Goal: Transaction & Acquisition: Purchase product/service

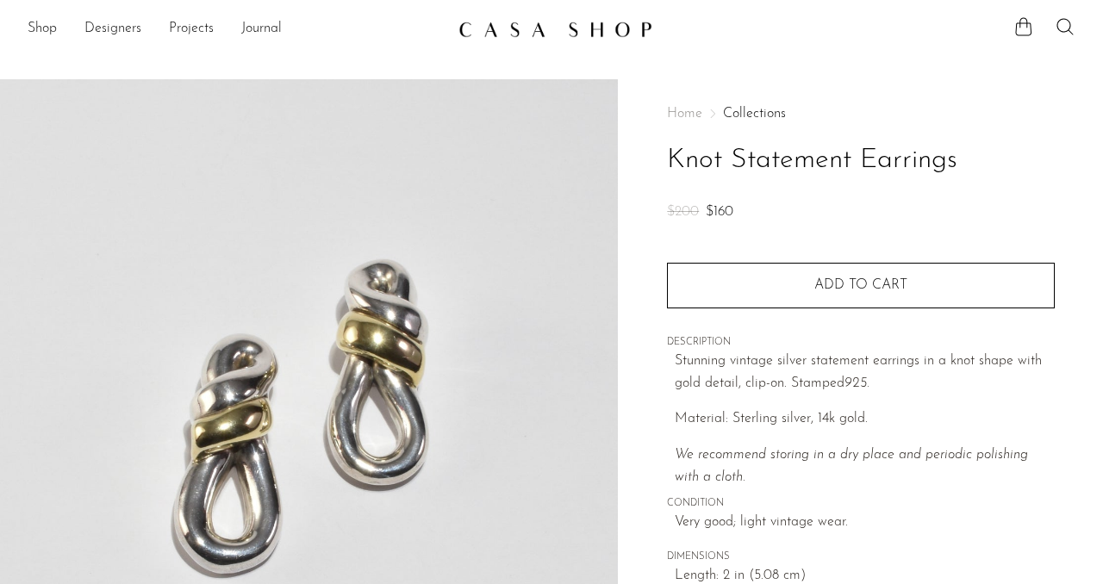
click at [495, 34] on img at bounding box center [555, 29] width 194 height 17
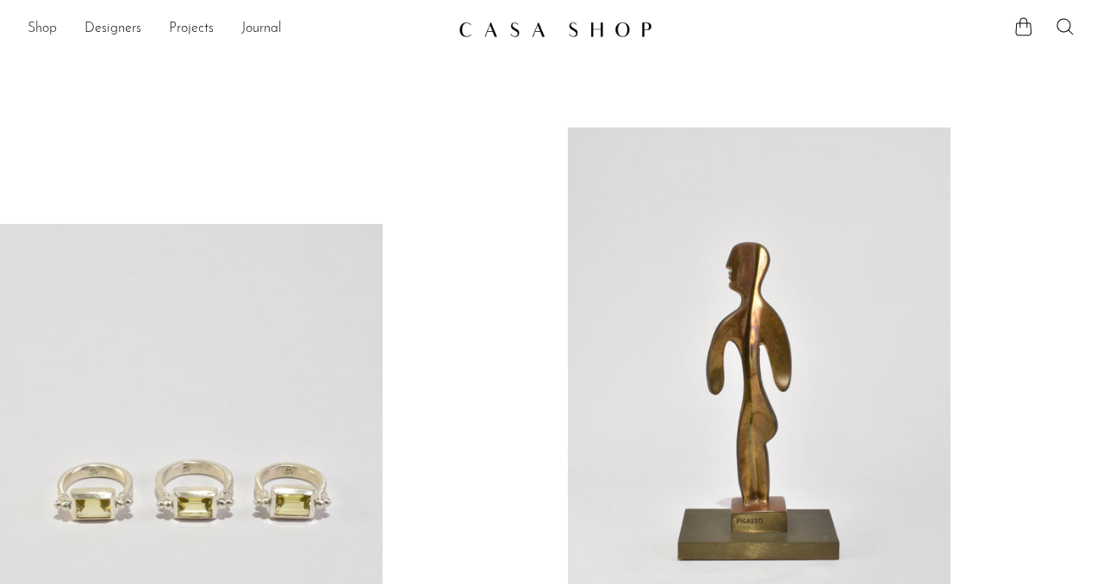
click at [39, 26] on link "Shop" at bounding box center [42, 29] width 29 height 22
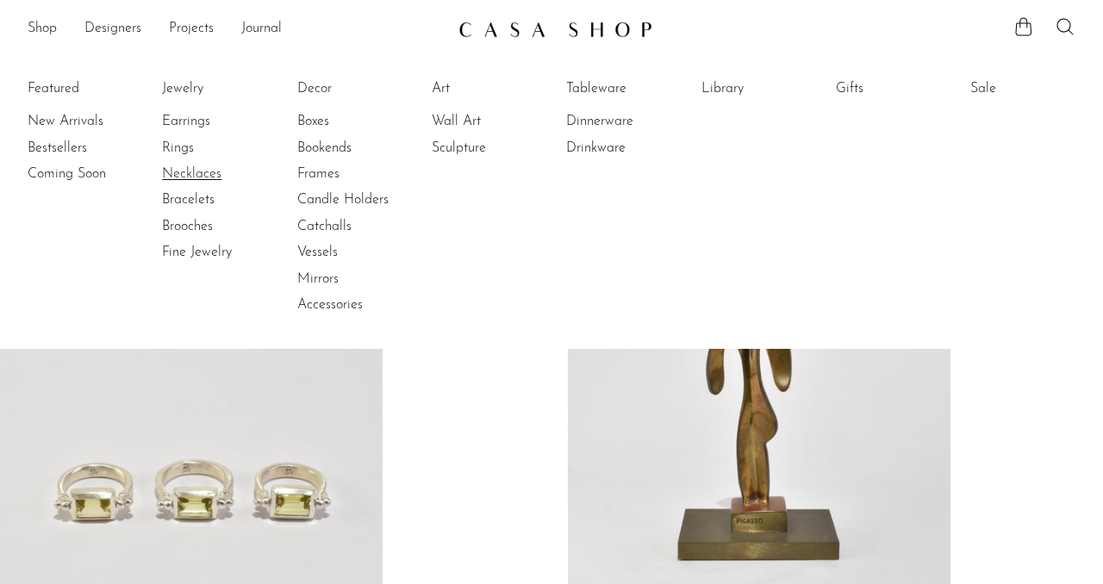
click at [177, 179] on link "Necklaces" at bounding box center [226, 174] width 129 height 19
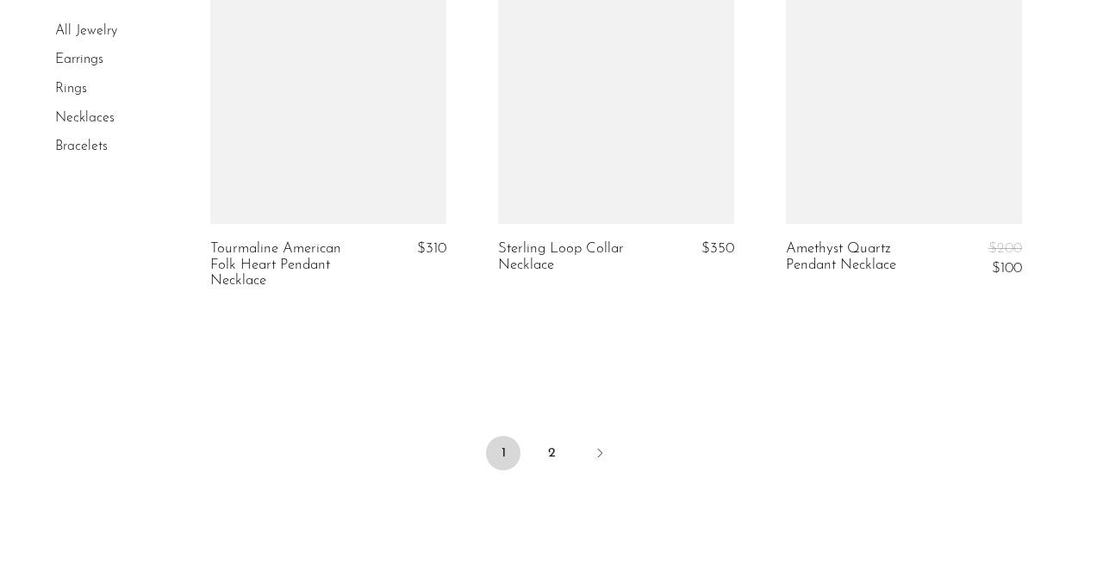
scroll to position [5011, 0]
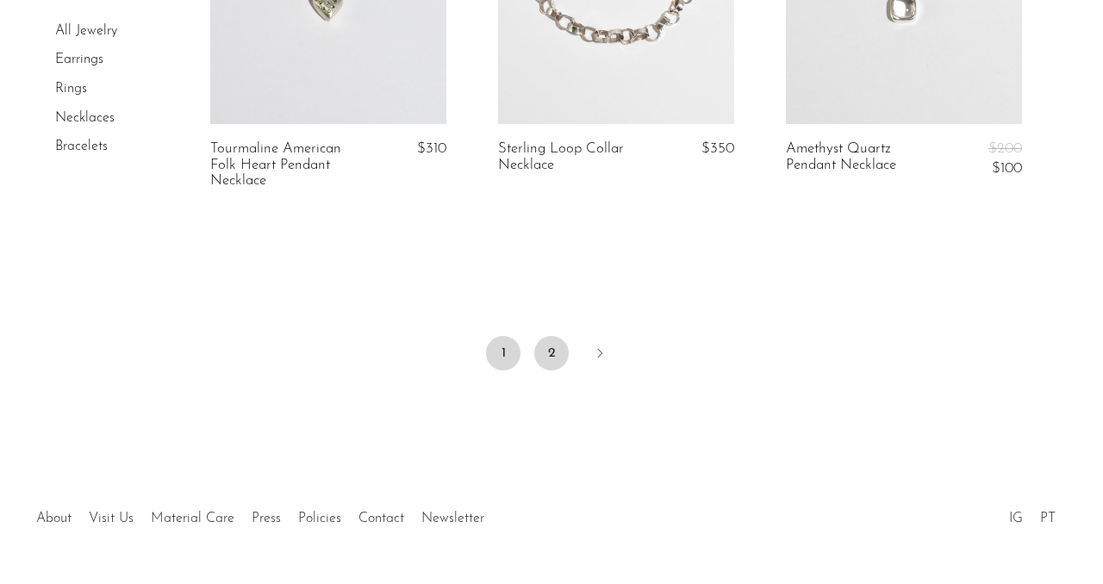
click at [556, 351] on link "2" at bounding box center [551, 353] width 34 height 34
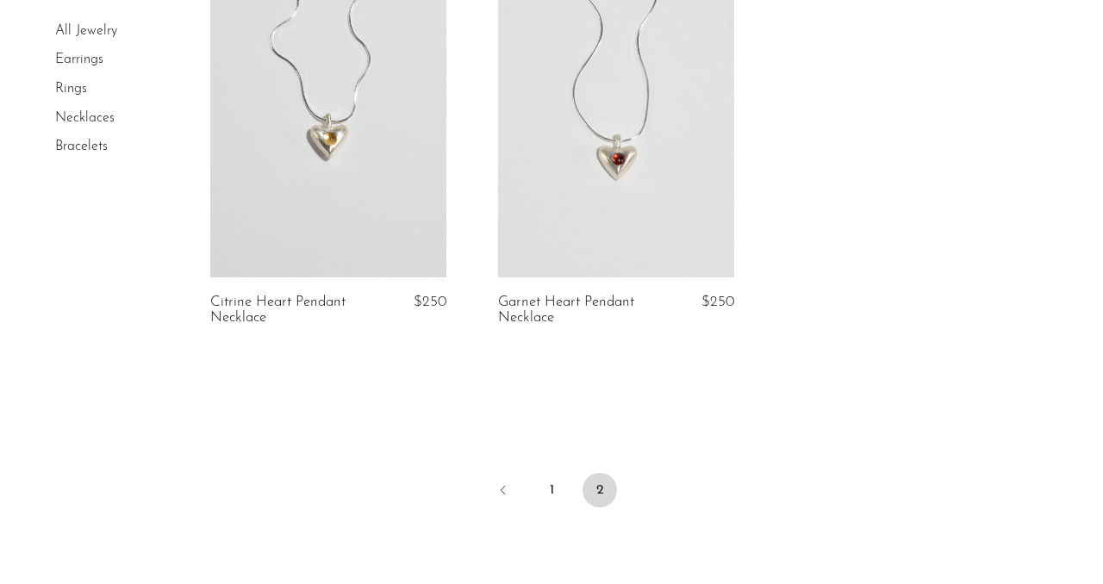
scroll to position [637, 0]
